Goal: Navigation & Orientation: Find specific page/section

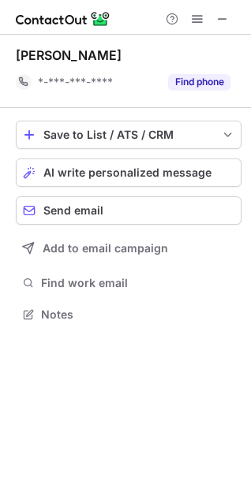
scroll to position [303, 251]
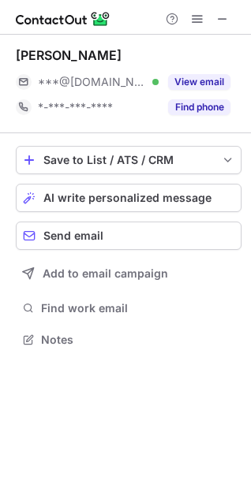
scroll to position [7, 7]
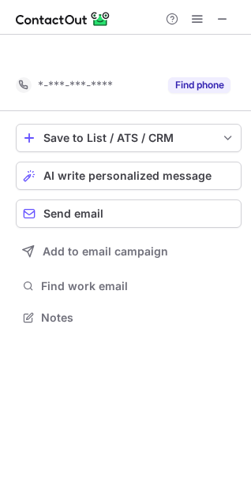
scroll to position [280, 251]
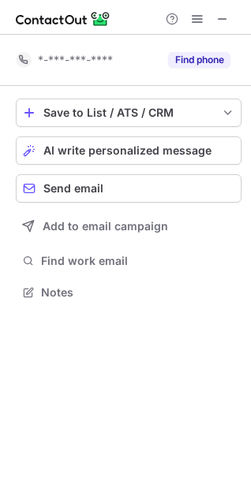
scroll to position [280, 251]
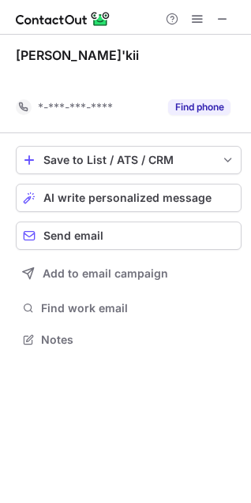
scroll to position [303, 251]
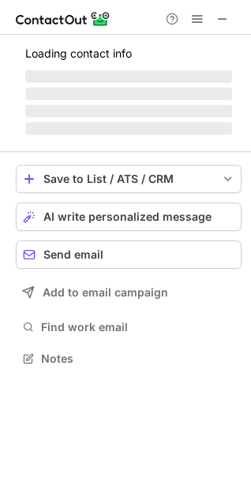
scroll to position [353, 251]
